Goal: Transaction & Acquisition: Download file/media

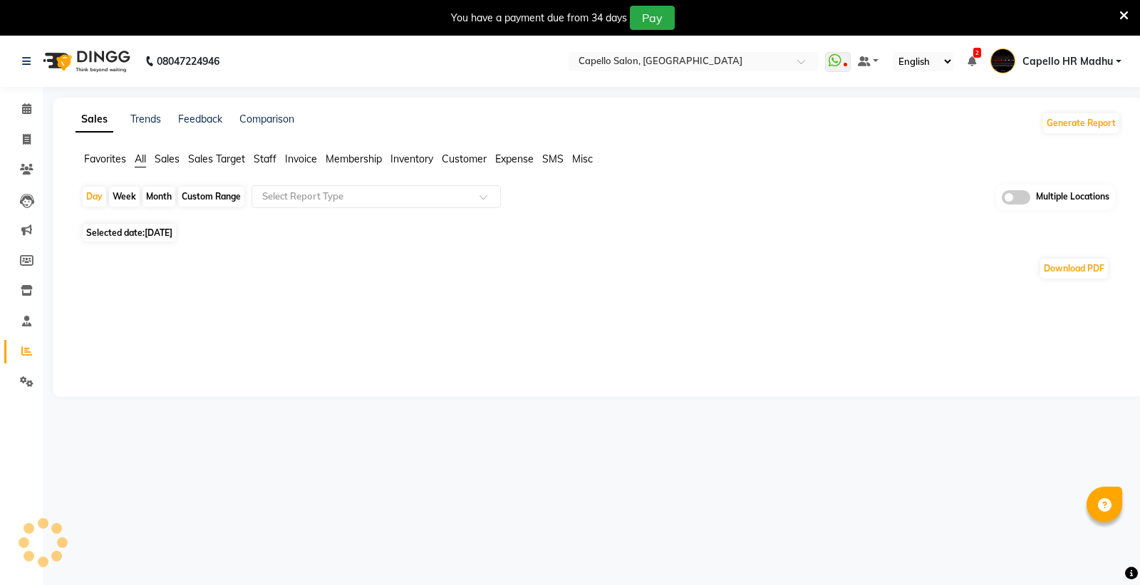
click at [1119, 19] on icon at bounding box center [1123, 15] width 9 height 13
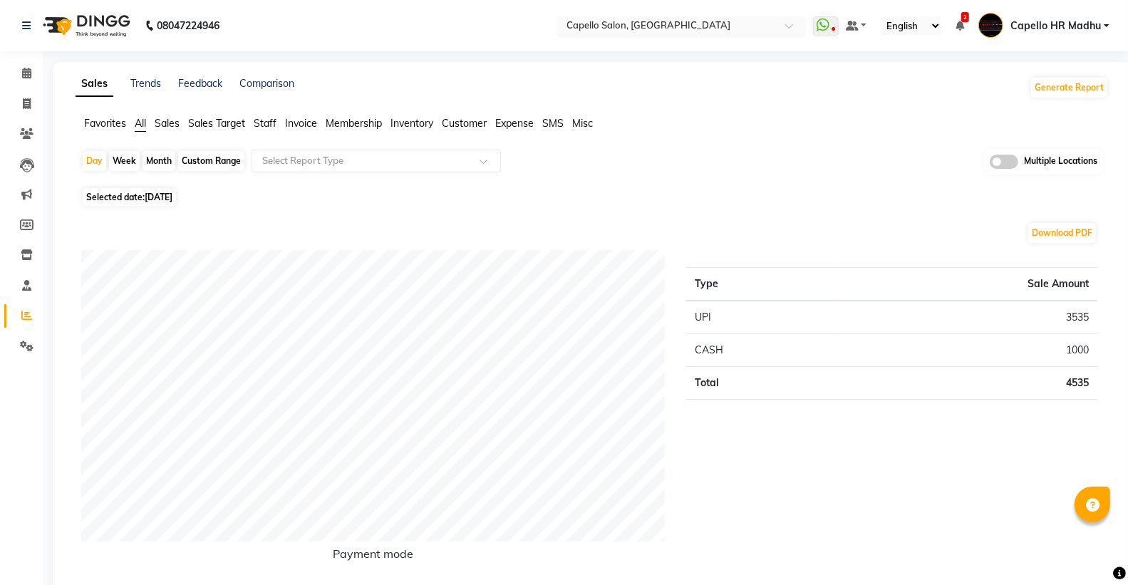
click at [658, 20] on input "text" at bounding box center [667, 27] width 207 height 14
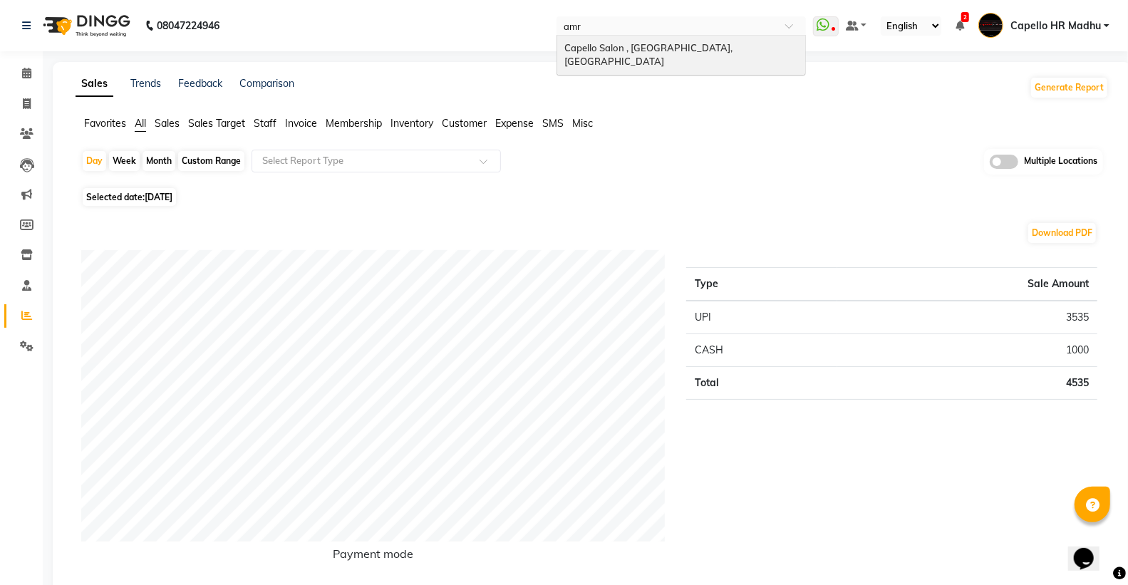
type input "amra"
click at [626, 51] on span "Capello Salon , [GEOGRAPHIC_DATA], [GEOGRAPHIC_DATA]" at bounding box center [649, 55] width 170 height 26
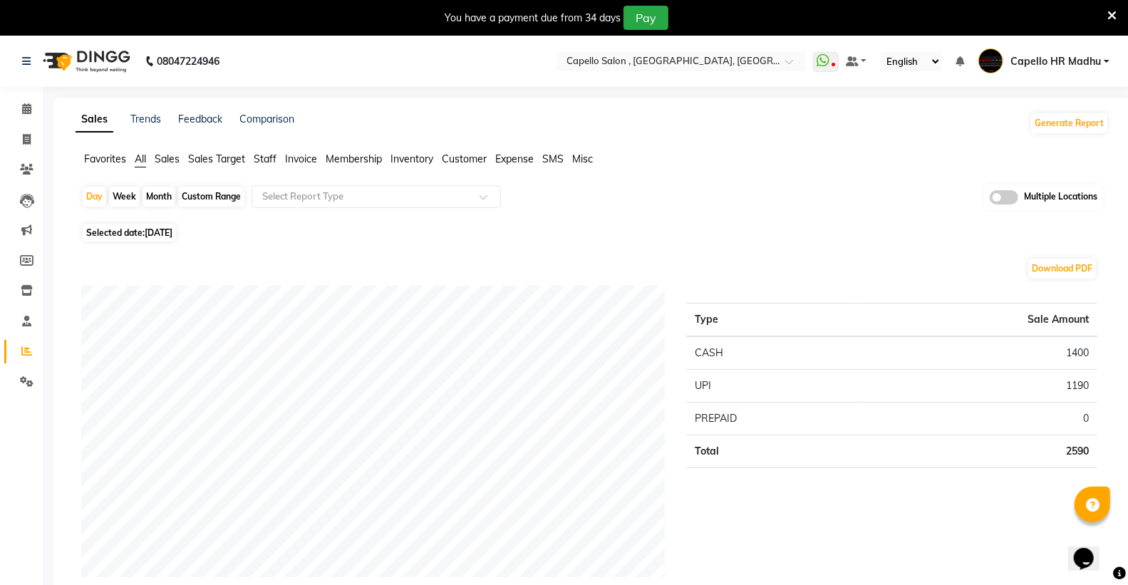
click at [266, 160] on span "Staff" at bounding box center [265, 158] width 23 height 13
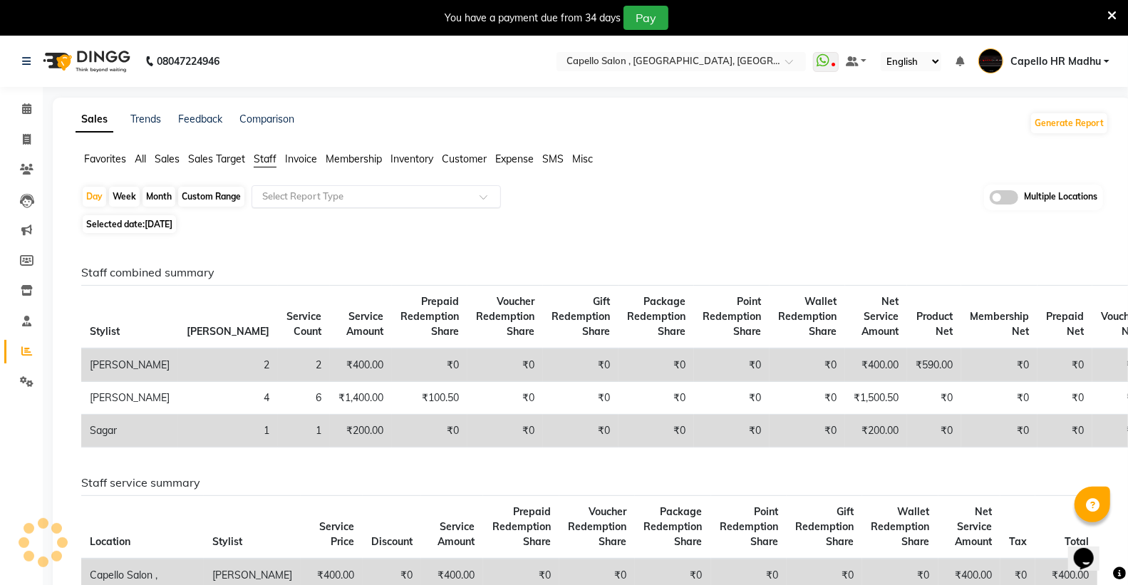
click at [303, 192] on input "text" at bounding box center [361, 197] width 205 height 14
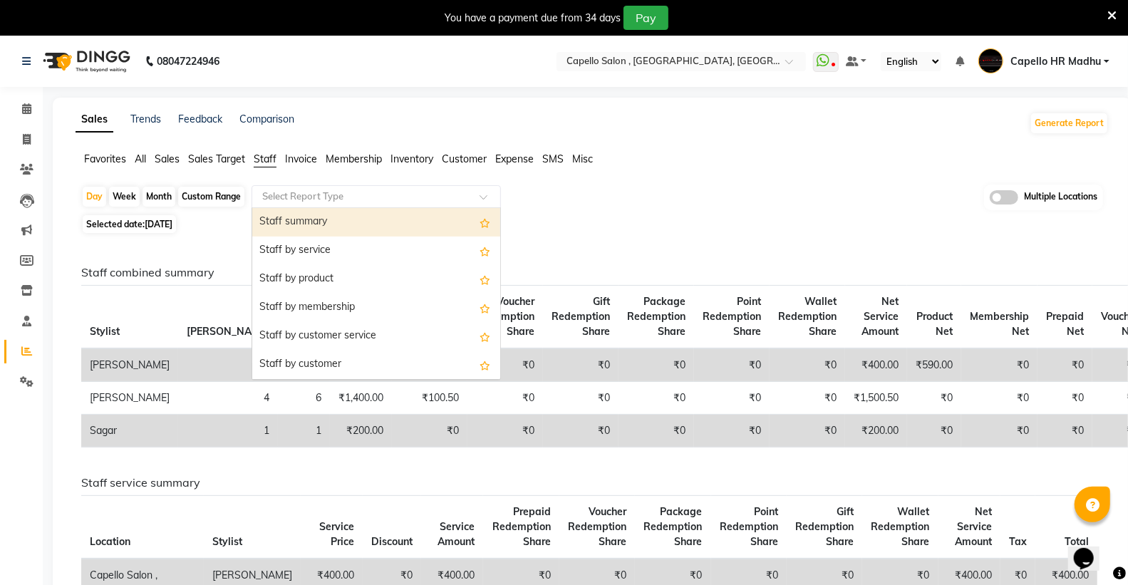
click at [329, 222] on div "Staff summary" at bounding box center [376, 222] width 248 height 29
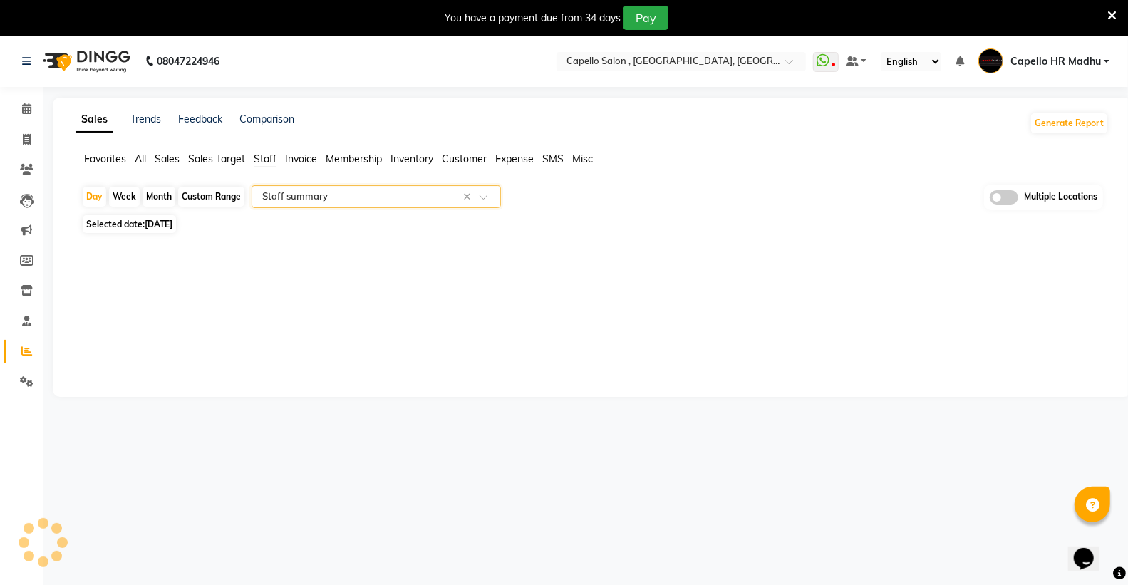
select select "full_report"
select select "csv"
click at [157, 197] on div "Month" at bounding box center [159, 197] width 33 height 20
select select "9"
select select "2025"
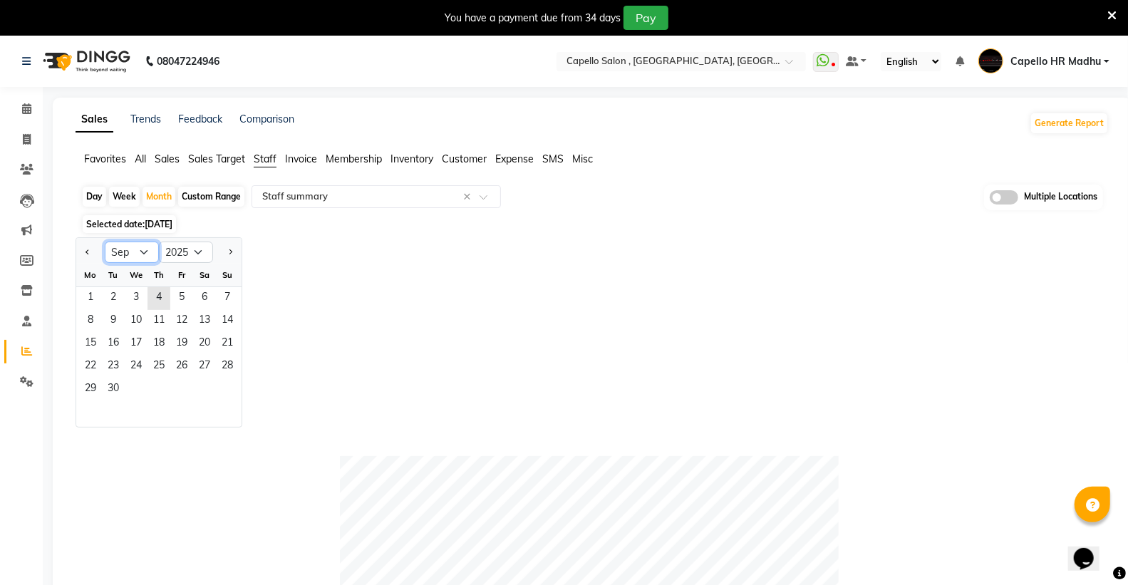
click at [138, 248] on select "Jan Feb Mar Apr May Jun Jul Aug Sep Oct Nov Dec" at bounding box center [132, 252] width 54 height 21
select select "8"
click at [105, 242] on select "Jan Feb Mar Apr May Jun Jul Aug Sep Oct Nov Dec" at bounding box center [132, 252] width 54 height 21
click at [189, 290] on span "1" at bounding box center [181, 298] width 23 height 23
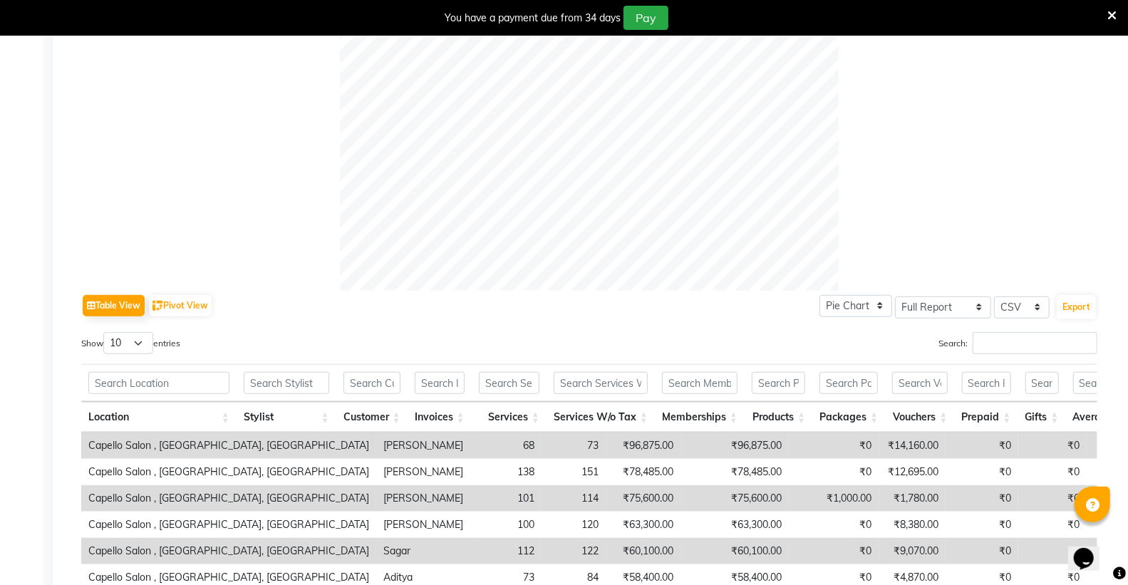
scroll to position [475, 0]
click at [123, 318] on div "Table View Pivot View Pie Chart Bar Chart Select Full Report Filtered Report Se…" at bounding box center [589, 305] width 1016 height 30
click at [144, 346] on select "10 25 50 100" at bounding box center [128, 342] width 50 height 22
select select "100"
click at [105, 331] on select "10 25 50 100" at bounding box center [128, 342] width 50 height 22
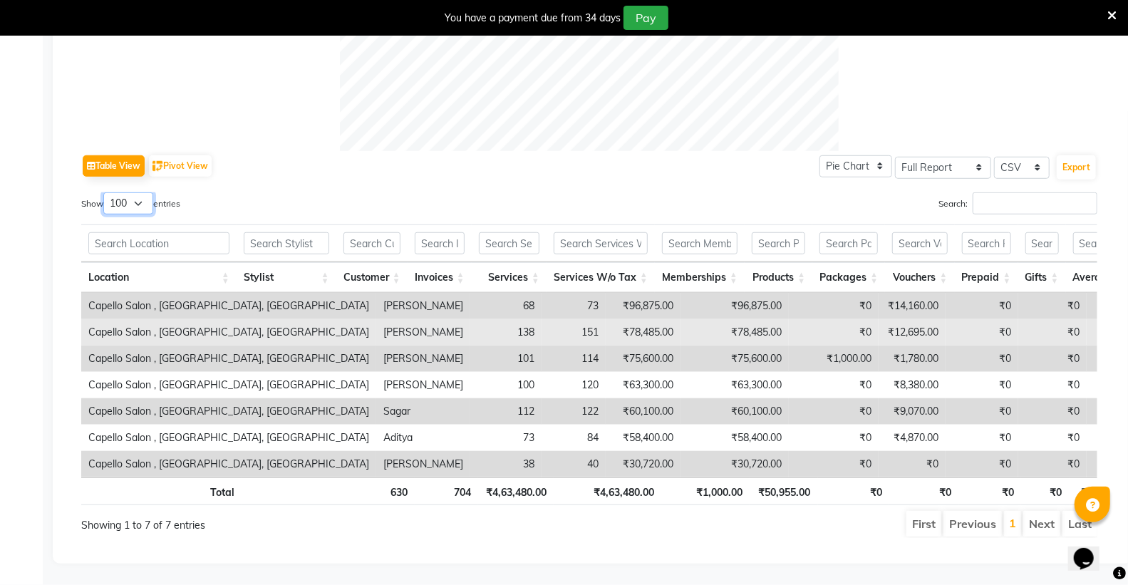
scroll to position [638, 0]
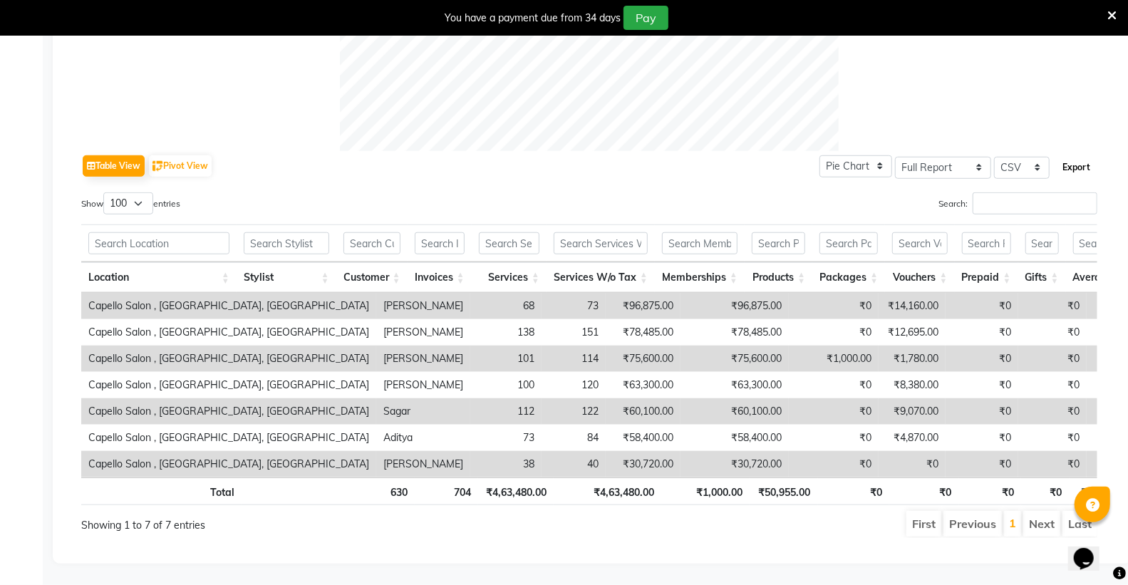
click at [1083, 155] on button "Export" at bounding box center [1076, 167] width 39 height 24
